Goal: Use online tool/utility: Utilize a website feature to perform a specific function

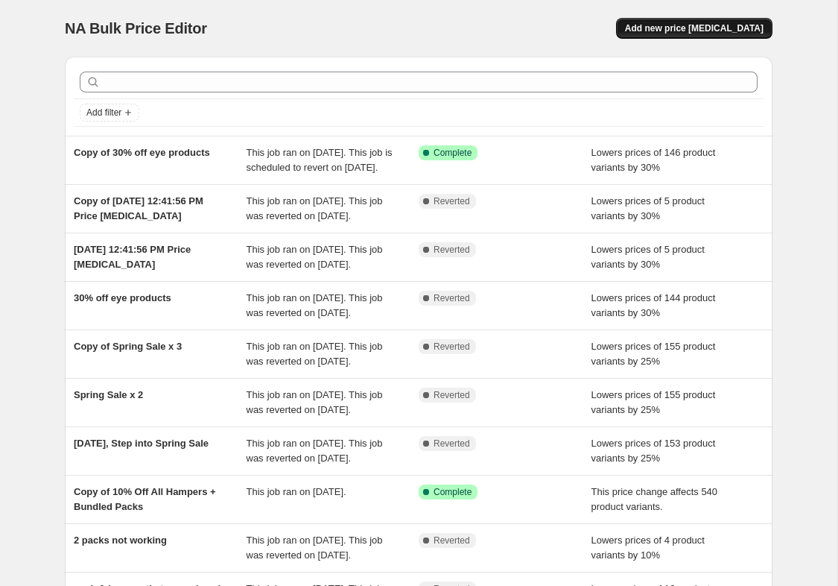
click at [717, 27] on span "Add new price [MEDICAL_DATA]" at bounding box center [694, 28] width 139 height 12
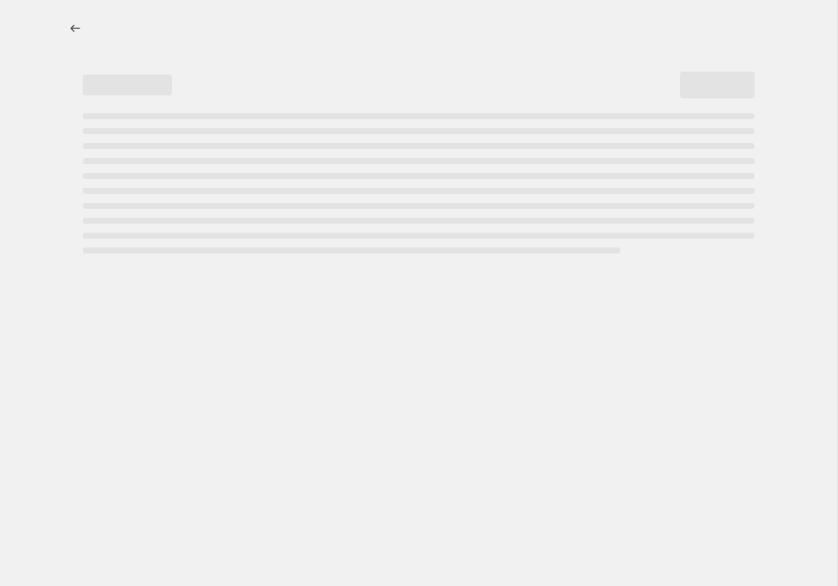
select select "percentage"
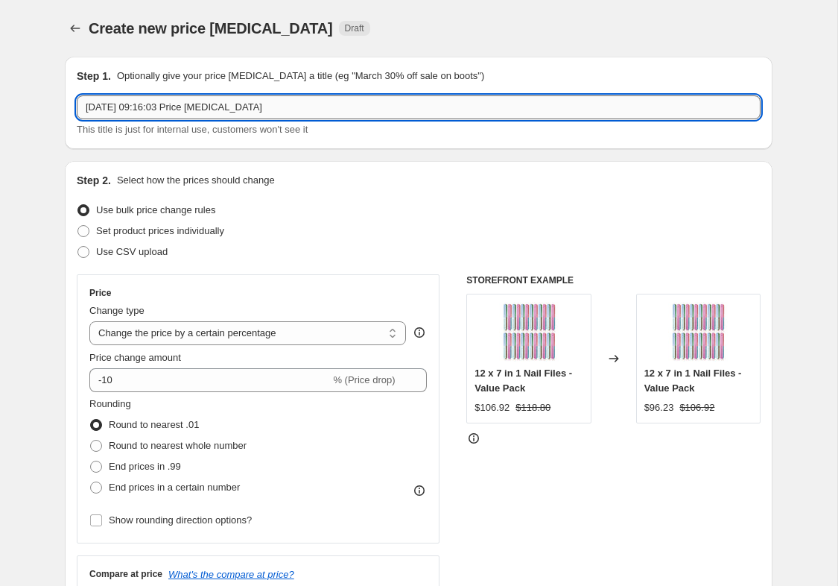
click at [187, 115] on input "[DATE] 09:16:03 Price [MEDICAL_DATA]" at bounding box center [419, 107] width 684 height 24
drag, startPoint x: 296, startPoint y: 108, endPoint x: -47, endPoint y: 106, distance: 342.7
click at [0, 106] on html "Home Settings Plans Skip to content Create new price [MEDICAL_DATA]. This page …" at bounding box center [419, 293] width 838 height 586
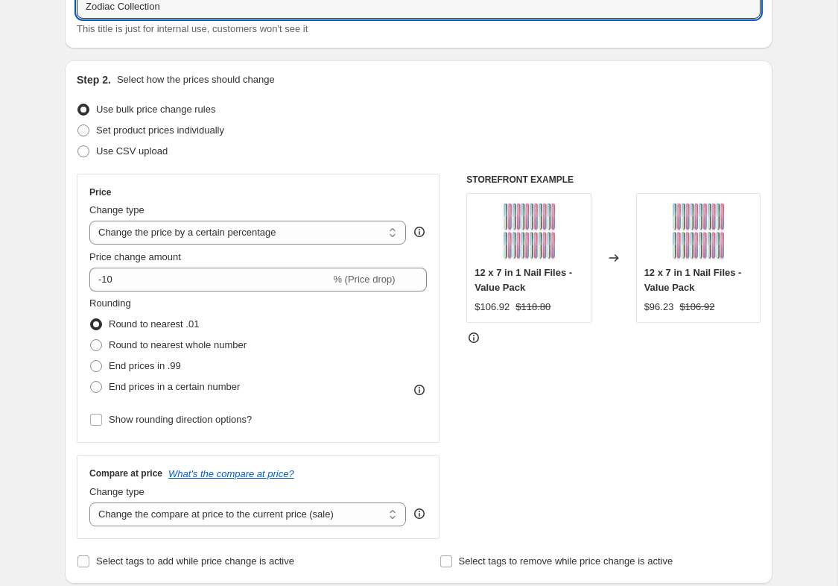
scroll to position [106, 0]
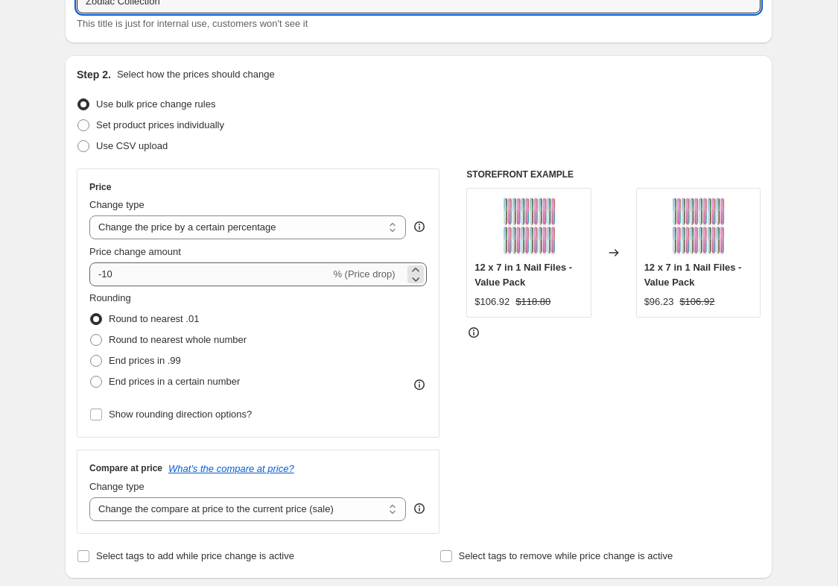
type input "Zodiac Collection"
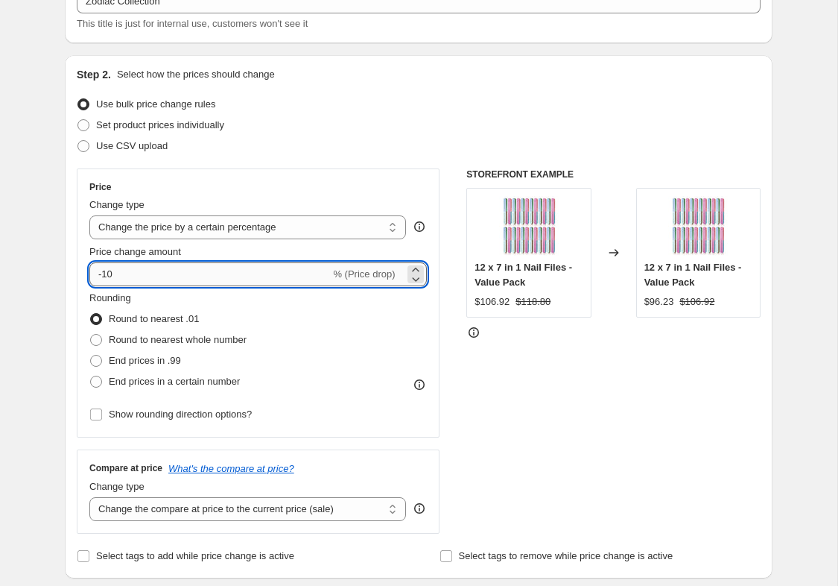
click at [211, 273] on input "-10" at bounding box center [209, 274] width 241 height 24
type input "-1"
type input "-63"
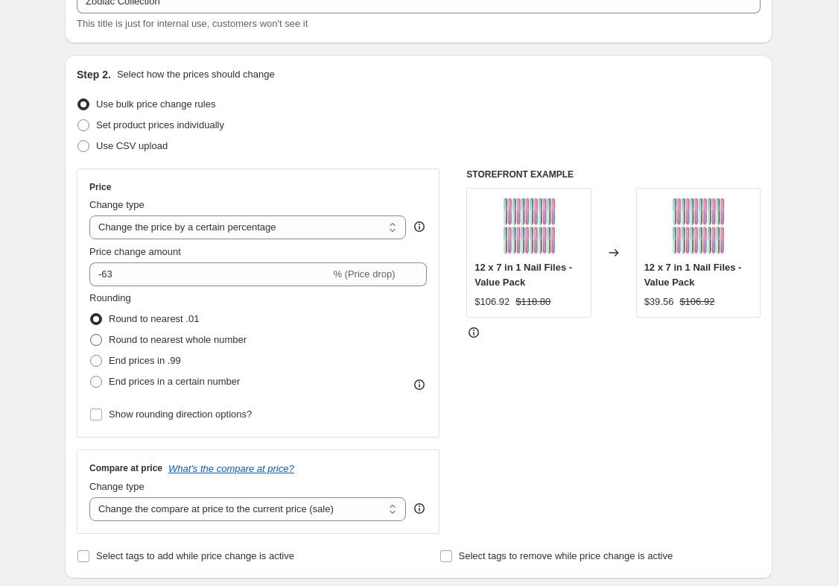
click at [212, 345] on span "Round to nearest whole number" at bounding box center [178, 339] width 138 height 11
click at [91, 334] on input "Round to nearest whole number" at bounding box center [90, 334] width 1 height 1
radio input "true"
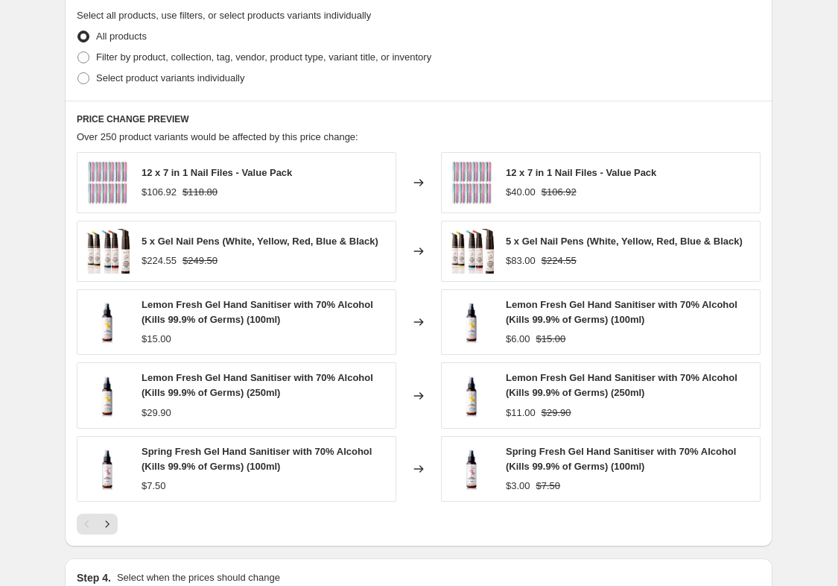
scroll to position [728, 0]
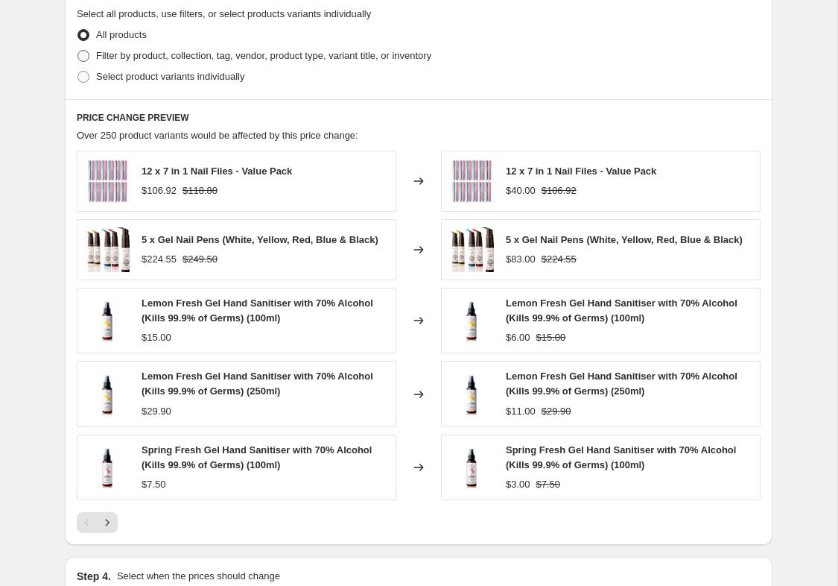
click at [294, 57] on span "Filter by product, collection, tag, vendor, product type, variant title, or inv…" at bounding box center [263, 55] width 335 height 11
click at [78, 51] on input "Filter by product, collection, tag, vendor, product type, variant title, or inv…" at bounding box center [77, 50] width 1 height 1
radio input "true"
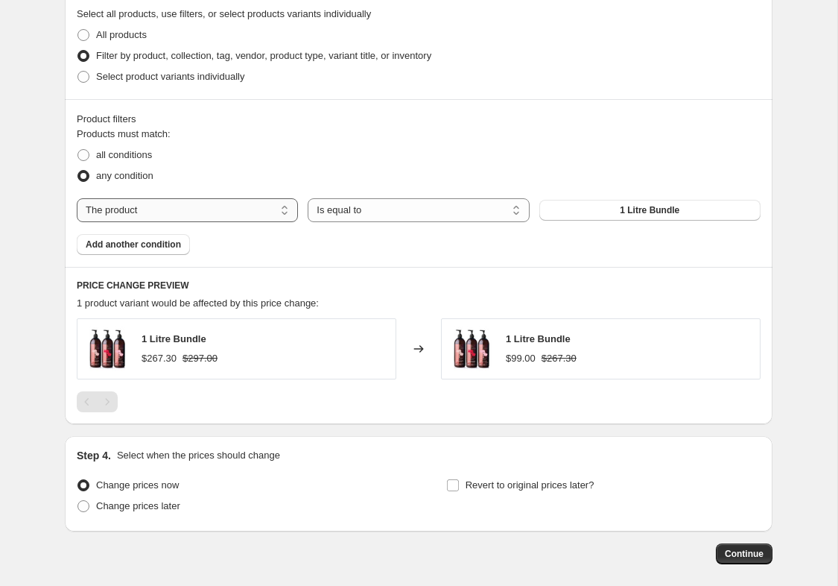
click at [122, 213] on select "The product The product's collection The product's tag The product's vendor The…" at bounding box center [187, 210] width 221 height 24
select select "collection"
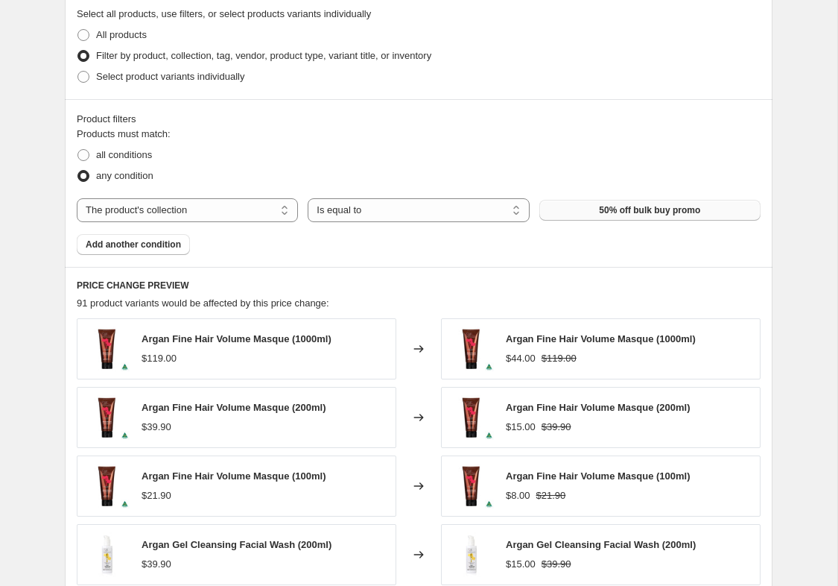
click at [591, 213] on button "50% off bulk buy promo" at bounding box center [649, 210] width 221 height 21
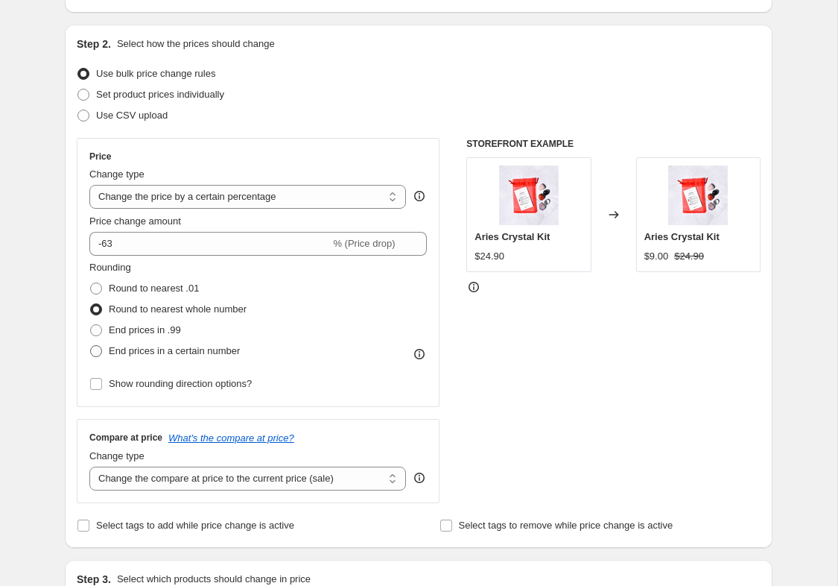
scroll to position [180, 0]
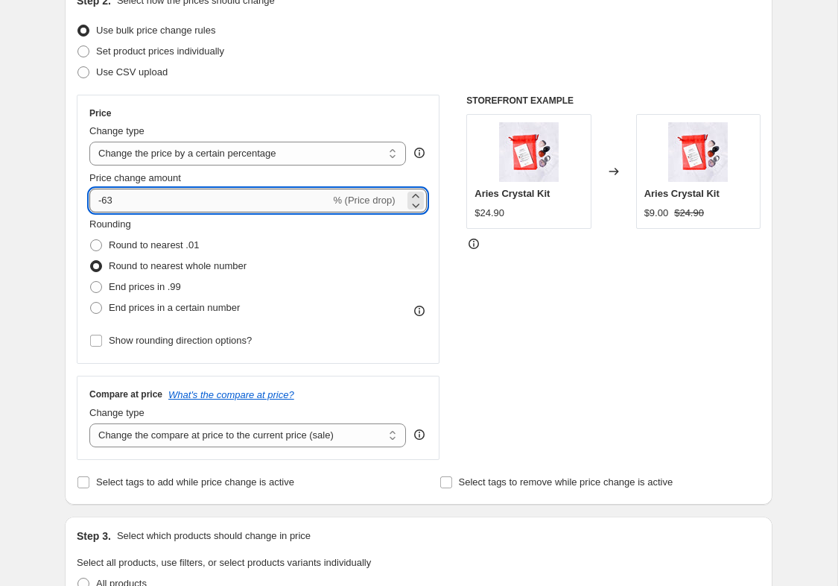
click at [132, 196] on input "-63" at bounding box center [209, 200] width 241 height 24
type input "-6"
click at [488, 328] on div "STOREFRONT EXAMPLE Aries Crystal Kit $24.90 Changed to Aries Crystal Kit $3.00 …" at bounding box center [613, 277] width 294 height 365
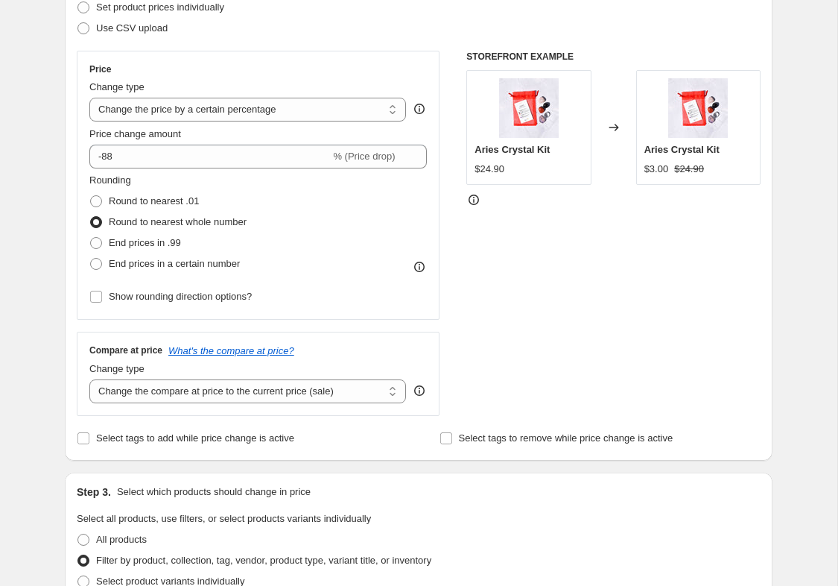
scroll to position [219, 0]
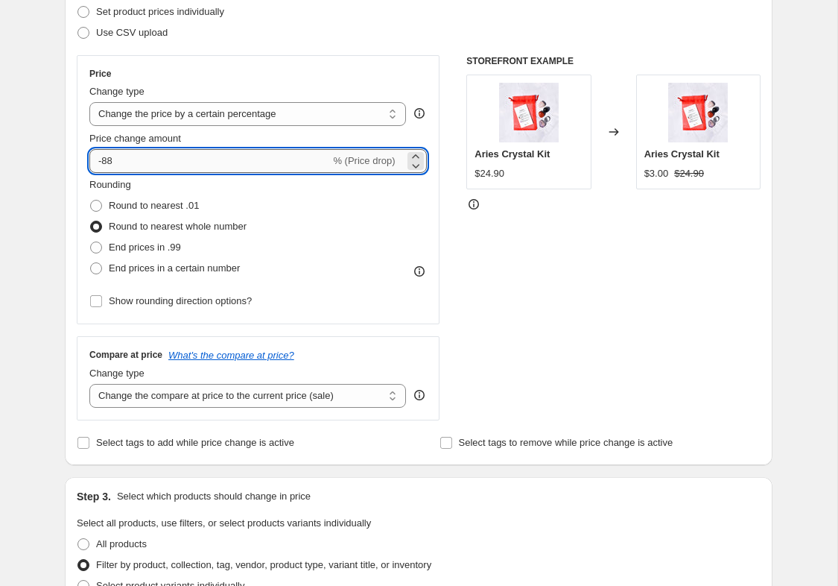
click at [276, 162] on input "-88" at bounding box center [209, 161] width 241 height 24
type input "-8"
type input "-30"
click at [371, 72] on div "Price" at bounding box center [257, 74] width 337 height 12
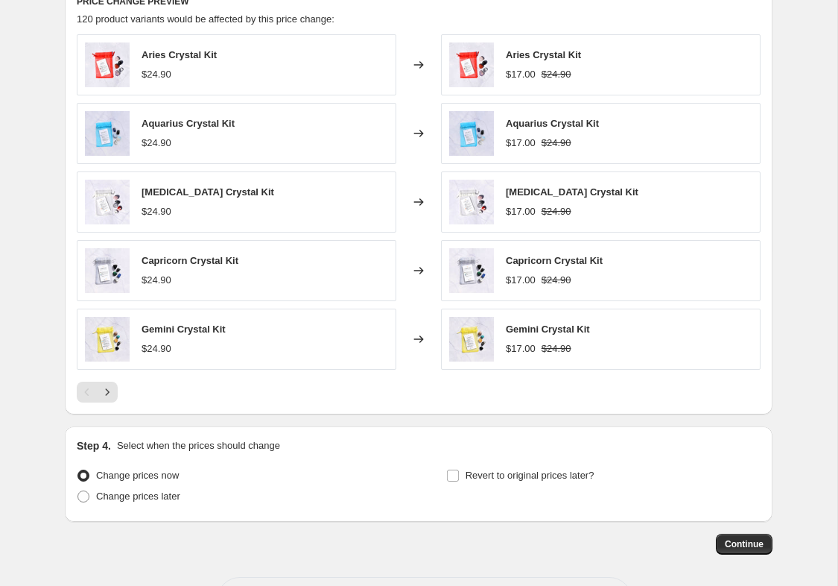
scroll to position [1007, 0]
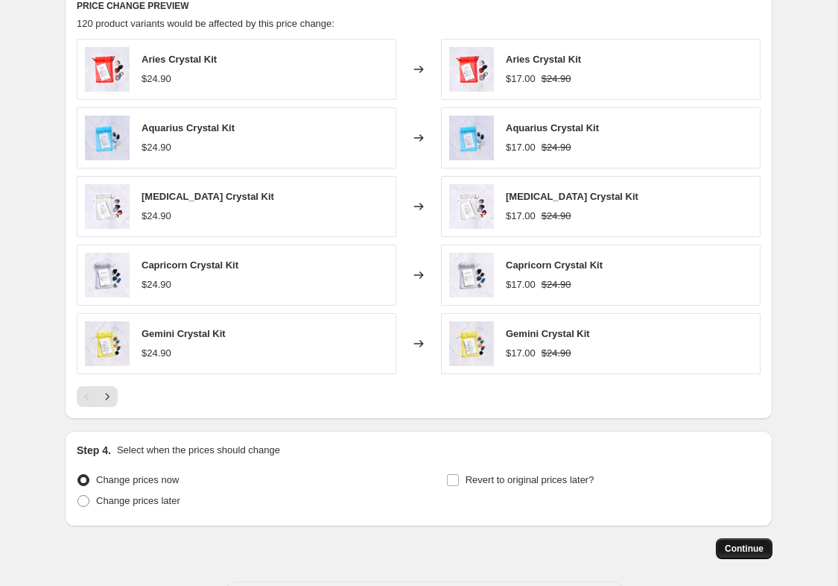
click at [745, 549] on span "Continue" at bounding box center [744, 548] width 39 height 12
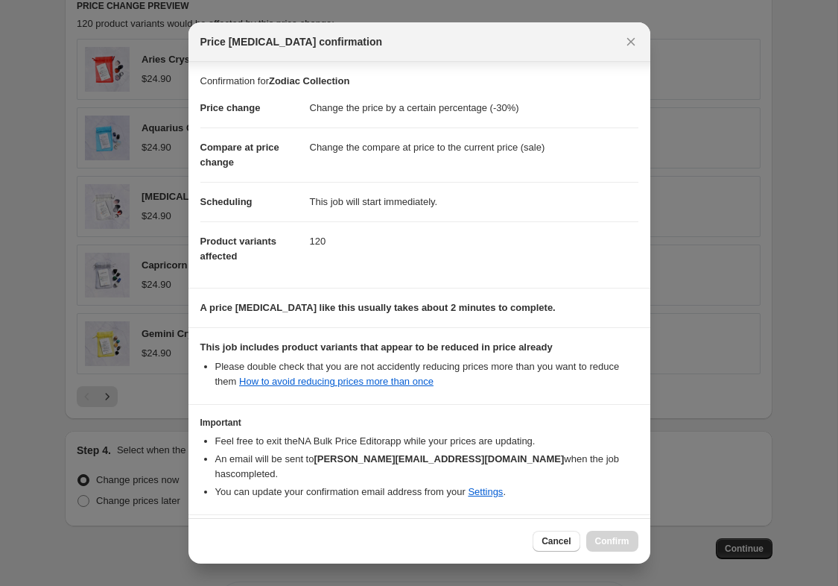
scroll to position [42, 0]
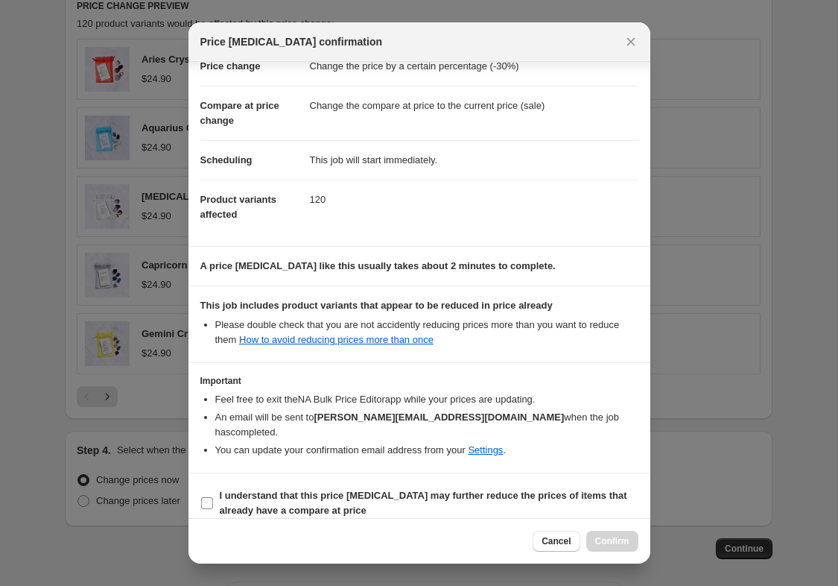
click at [478, 488] on span "I understand that this price [MEDICAL_DATA] may further reduce the prices of it…" at bounding box center [429, 503] width 419 height 30
click at [213, 497] on input "I understand that this price [MEDICAL_DATA] may further reduce the prices of it…" at bounding box center [207, 503] width 12 height 12
checkbox input "true"
click at [615, 536] on span "Confirm" at bounding box center [612, 541] width 34 height 12
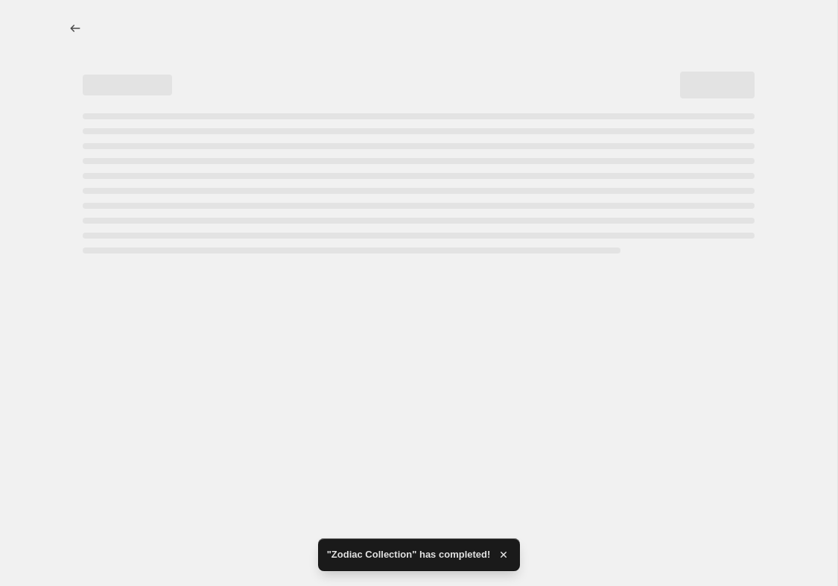
select select "percentage"
select select "collection"
